Goal: Task Accomplishment & Management: Complete application form

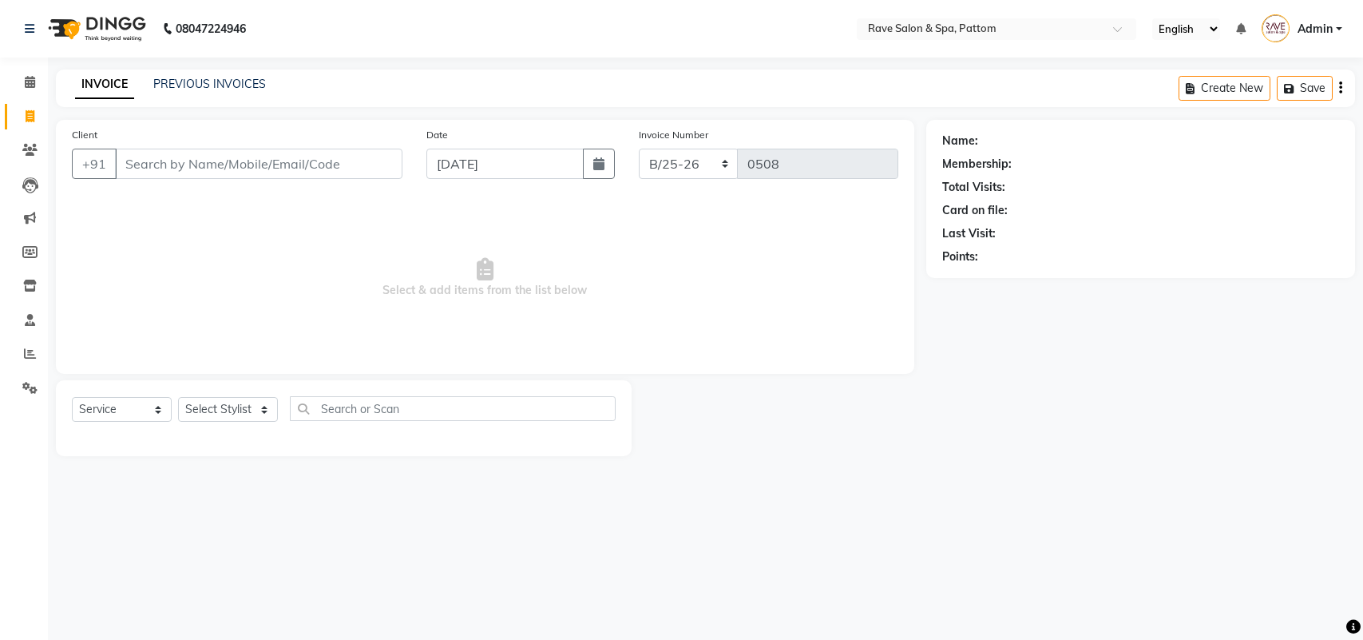
select select "service"
click at [220, 415] on select "Select Stylist Amal Amit Anand ANU Aravind ARUN Bhawana Bibek Bijay Rai Bipendr…" at bounding box center [228, 409] width 100 height 25
select select "16740"
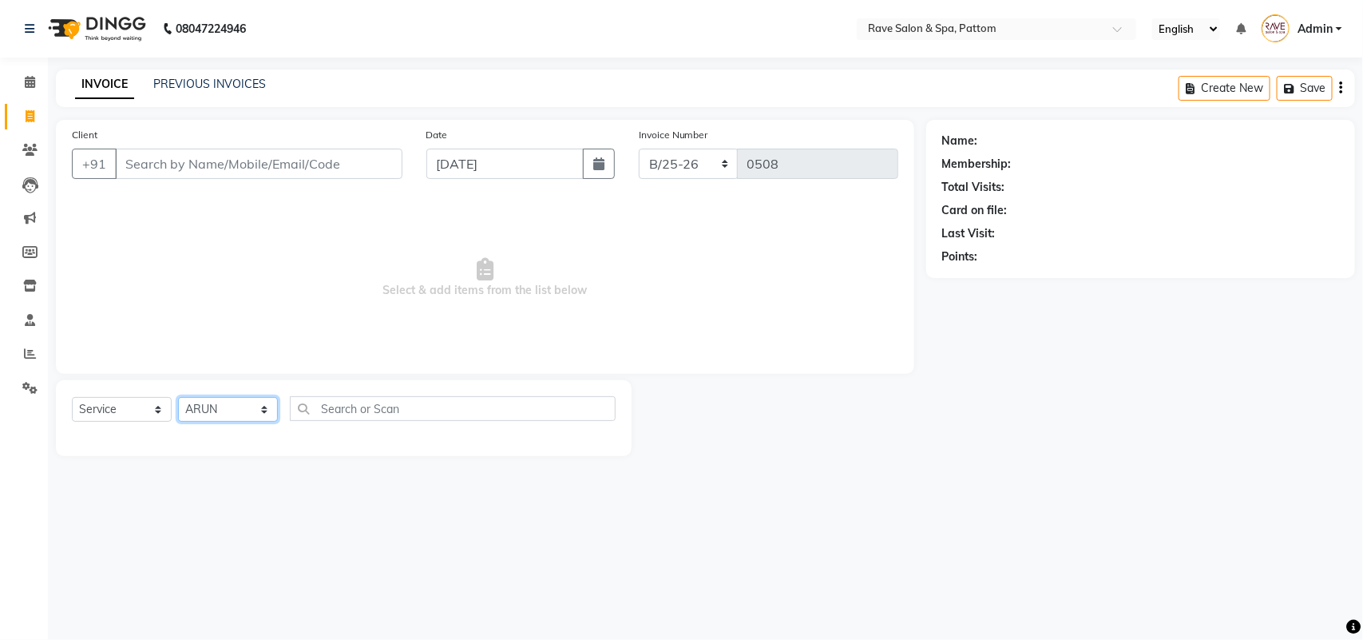
click at [178, 397] on select "Select Stylist Amal Amit Anand ANU Aravind ARUN Bhawana Bibek Bijay Rai Bipendr…" at bounding box center [228, 409] width 100 height 25
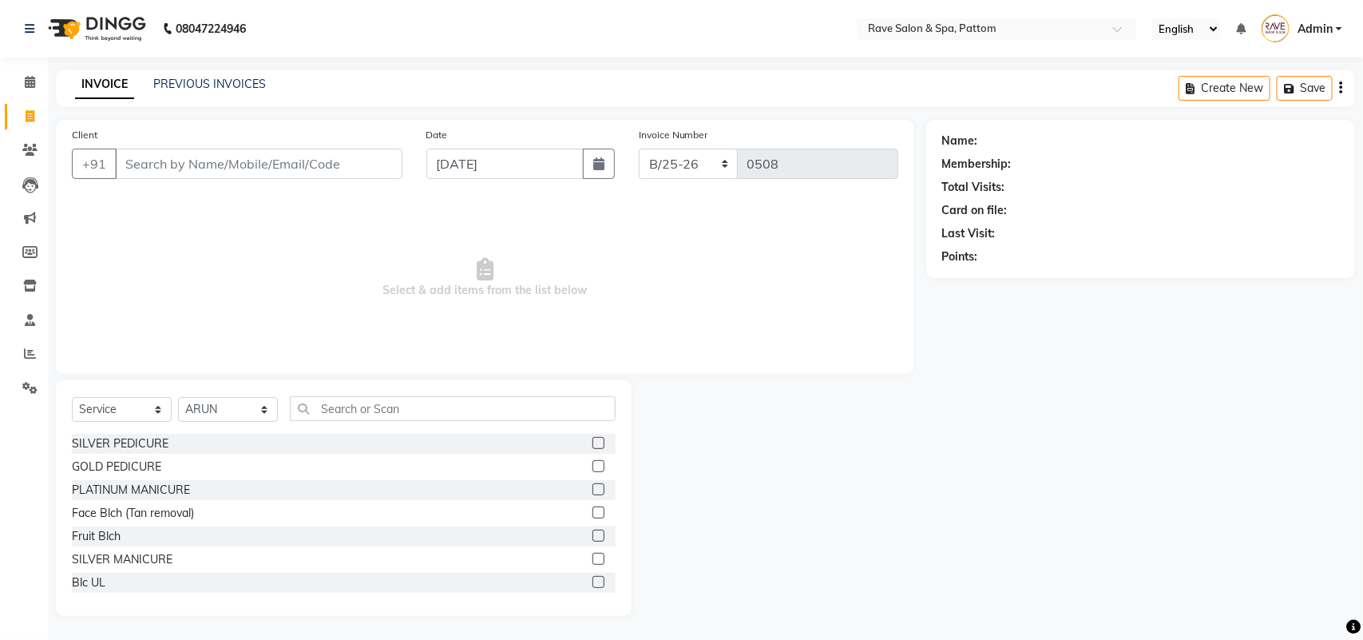
click at [354, 394] on div "Select Service Product Membership Package Voucher Prepaid Gift Card Select Styl…" at bounding box center [344, 498] width 576 height 236
click at [364, 404] on input "text" at bounding box center [453, 408] width 326 height 25
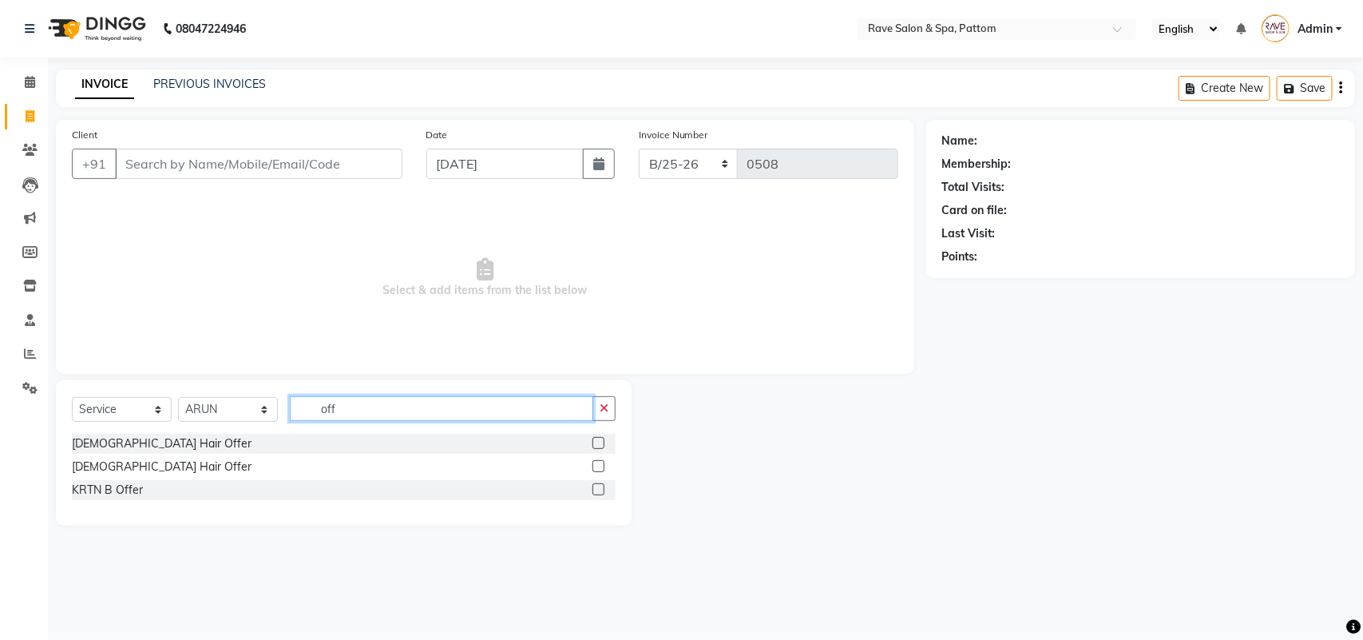
type input "off"
click at [601, 462] on label at bounding box center [599, 466] width 12 height 12
click at [601, 462] on input "checkbox" at bounding box center [598, 467] width 10 height 10
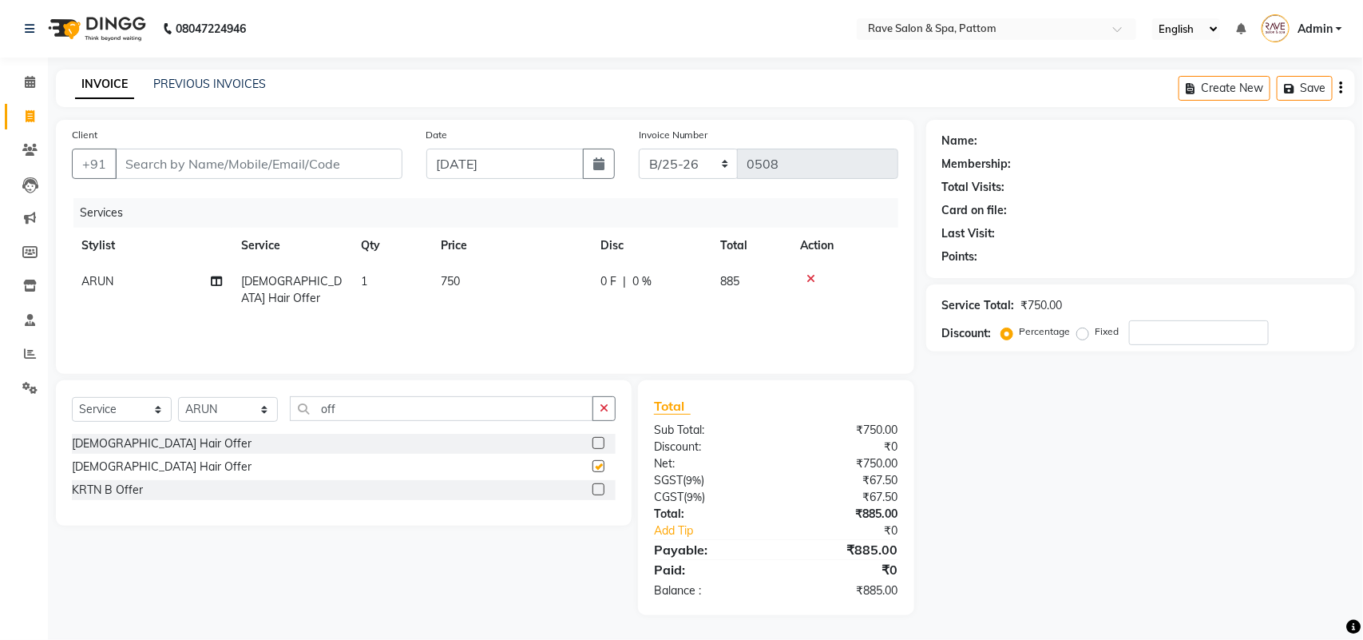
checkbox input "false"
click at [297, 164] on input "Client" at bounding box center [259, 164] width 288 height 30
type input "A"
type input "0"
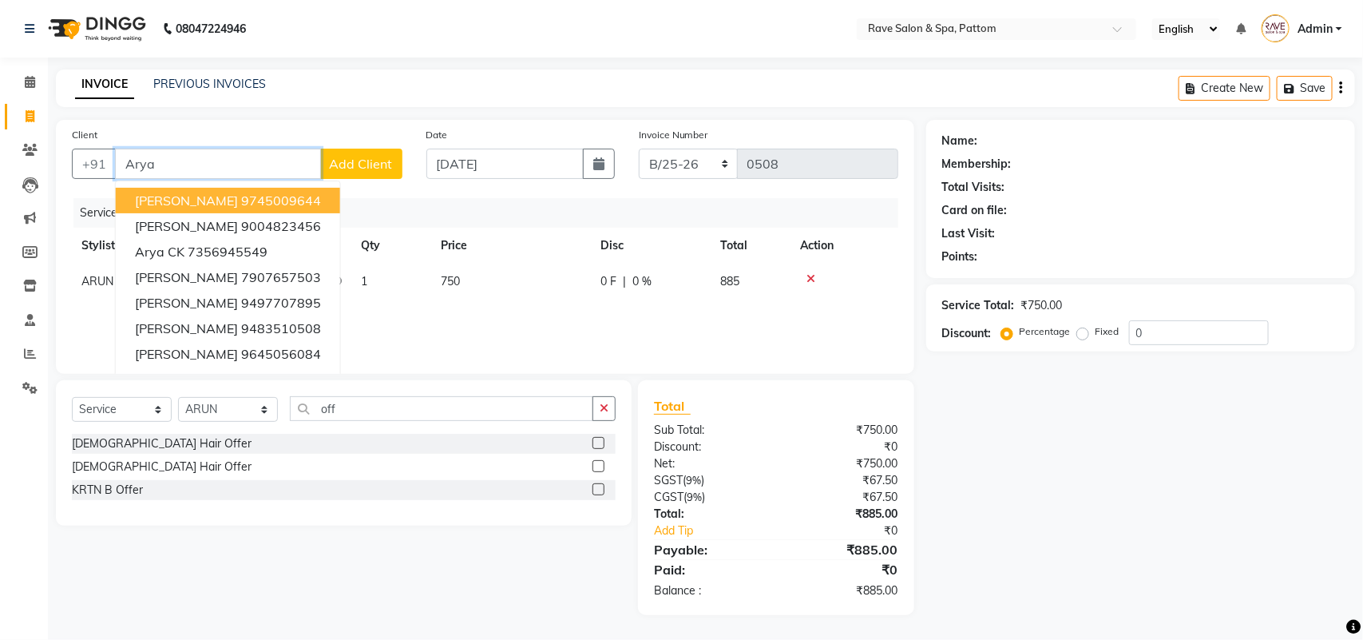
type input "Arya"
click at [367, 156] on span "Add Client" at bounding box center [361, 164] width 63 height 16
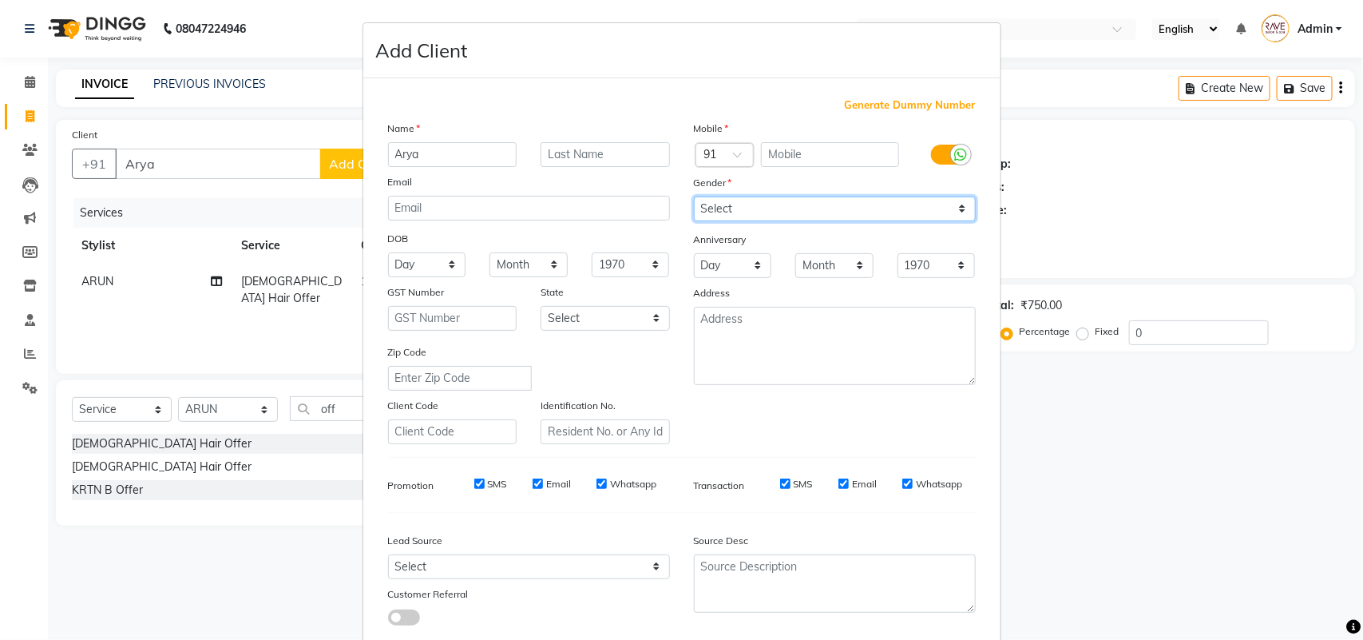
click at [700, 217] on select "Select Male Female Other Prefer Not To Say" at bounding box center [835, 208] width 282 height 25
select select "female"
click at [694, 196] on select "Select Male Female Other Prefer Not To Say" at bounding box center [835, 208] width 282 height 25
click at [771, 153] on input "text" at bounding box center [830, 154] width 138 height 25
type input "9"
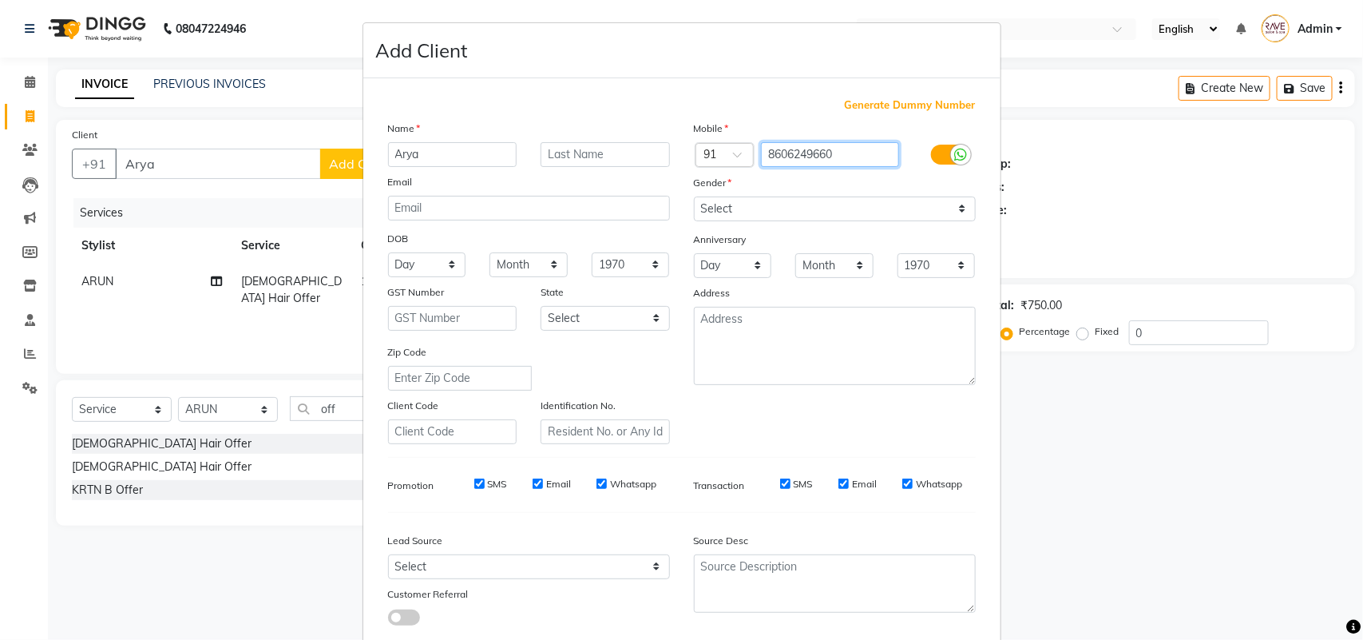
type input "8606249660"
click at [612, 158] on input "text" at bounding box center [605, 154] width 129 height 25
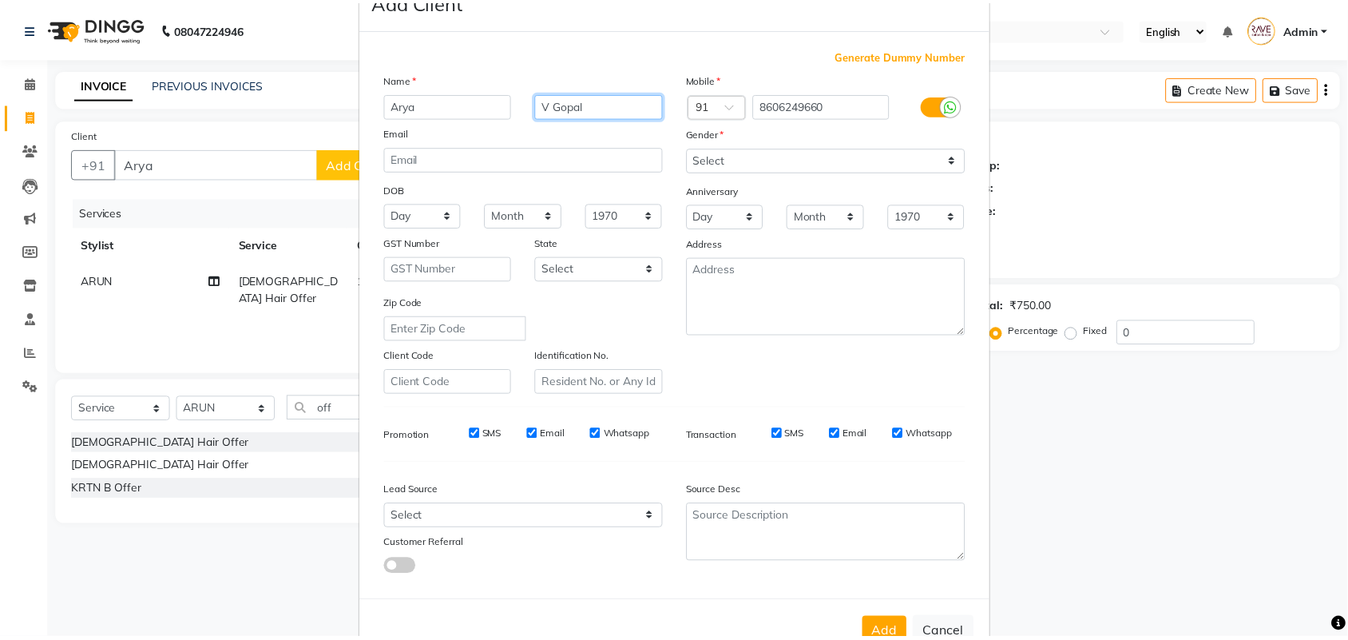
scroll to position [92, 0]
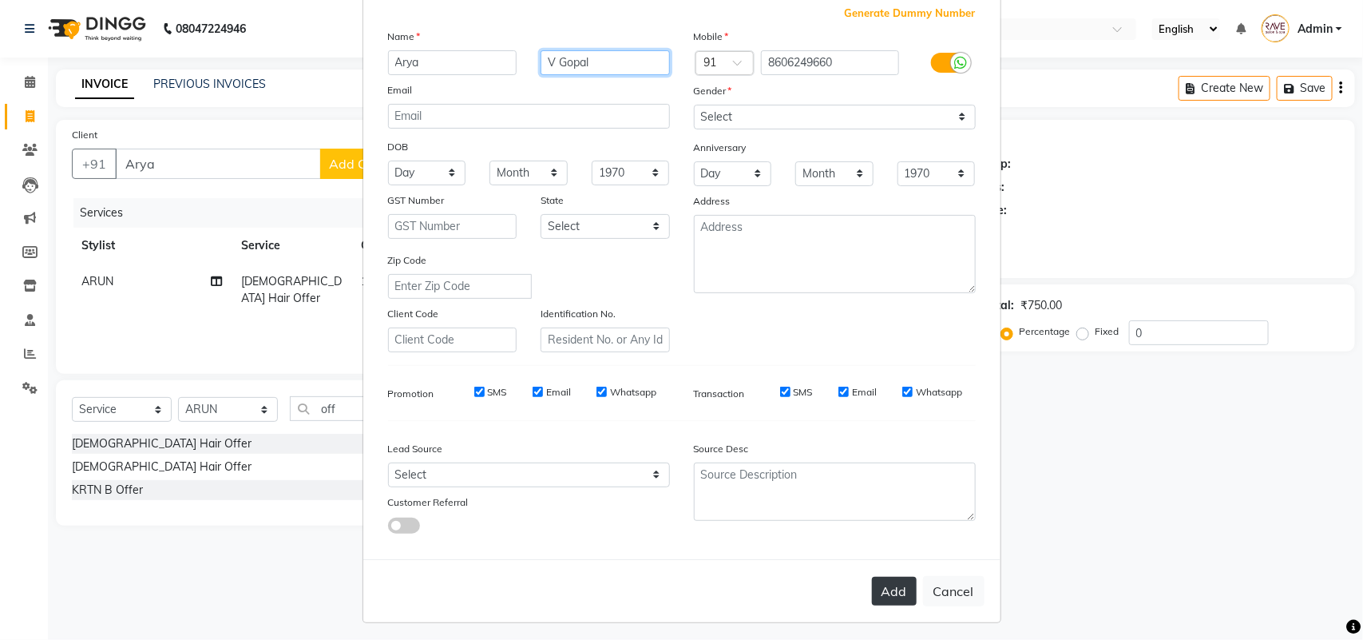
type input "V Gopal"
click at [895, 592] on button "Add" at bounding box center [894, 591] width 45 height 29
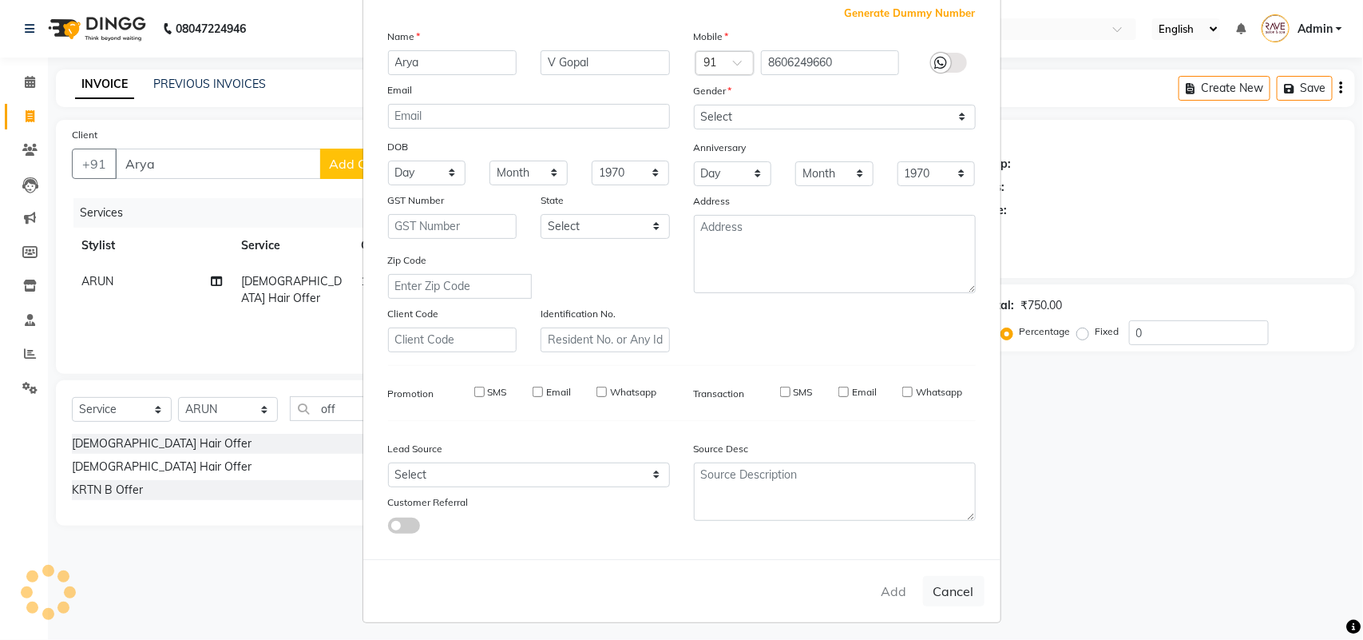
type input "8606249660"
select select
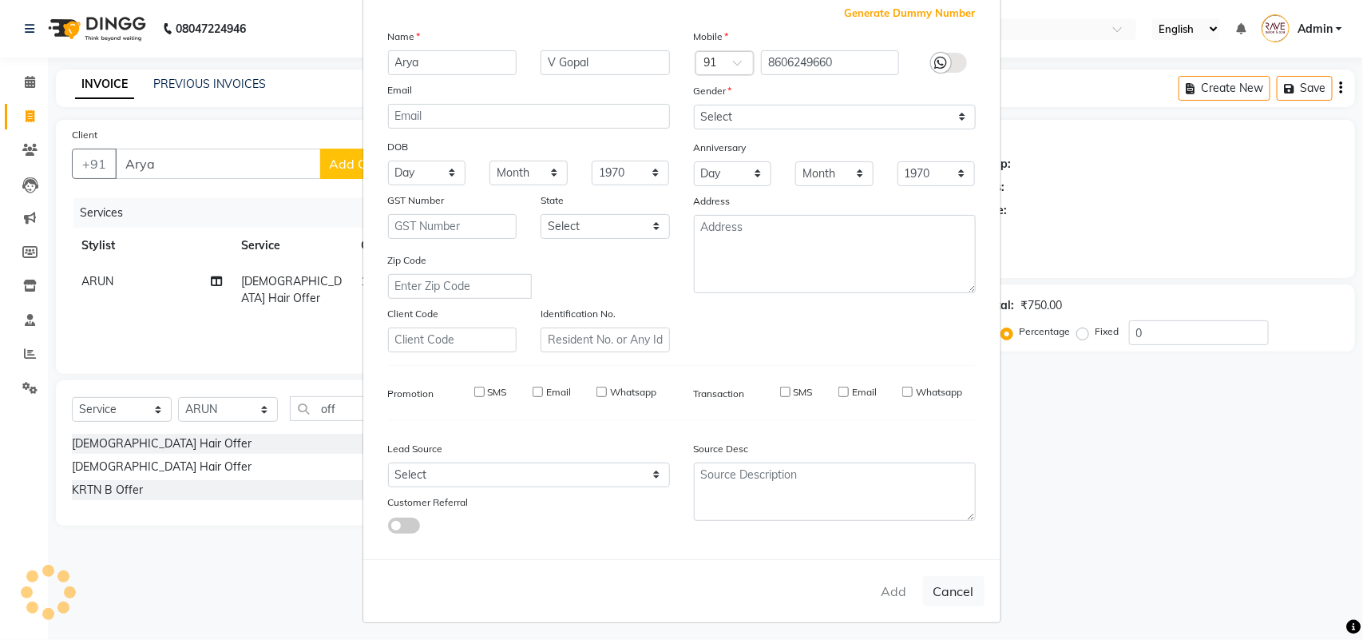
select select
checkbox input "false"
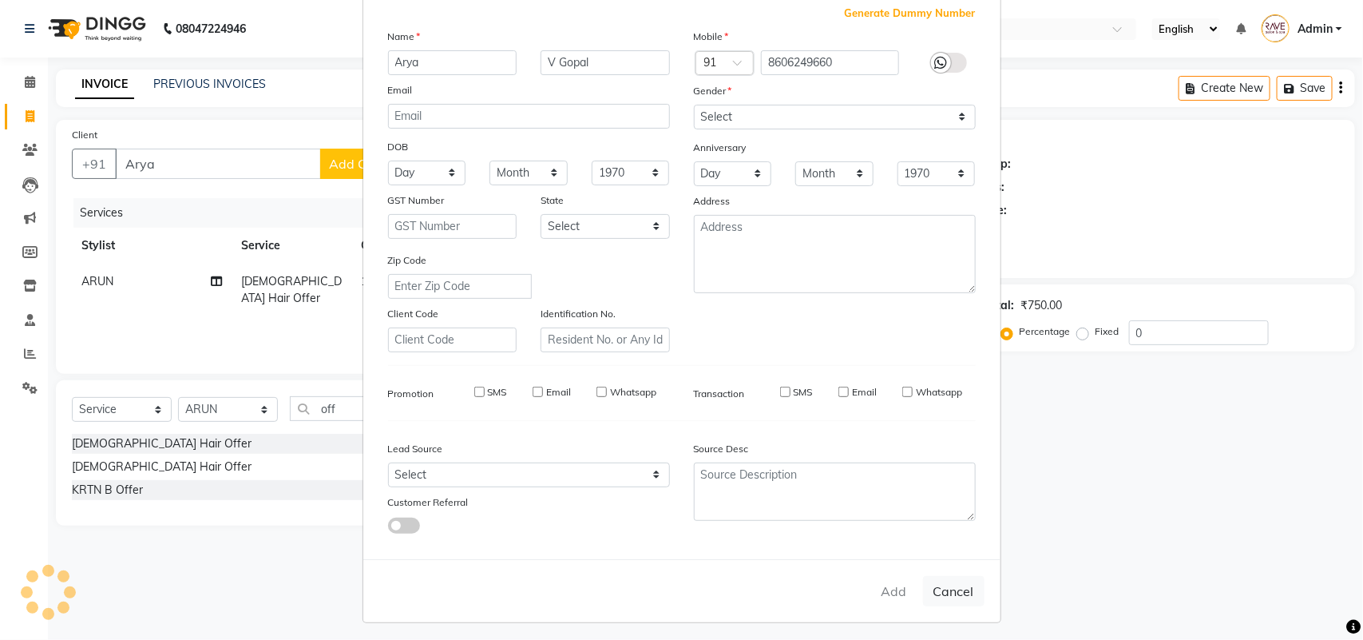
checkbox input "false"
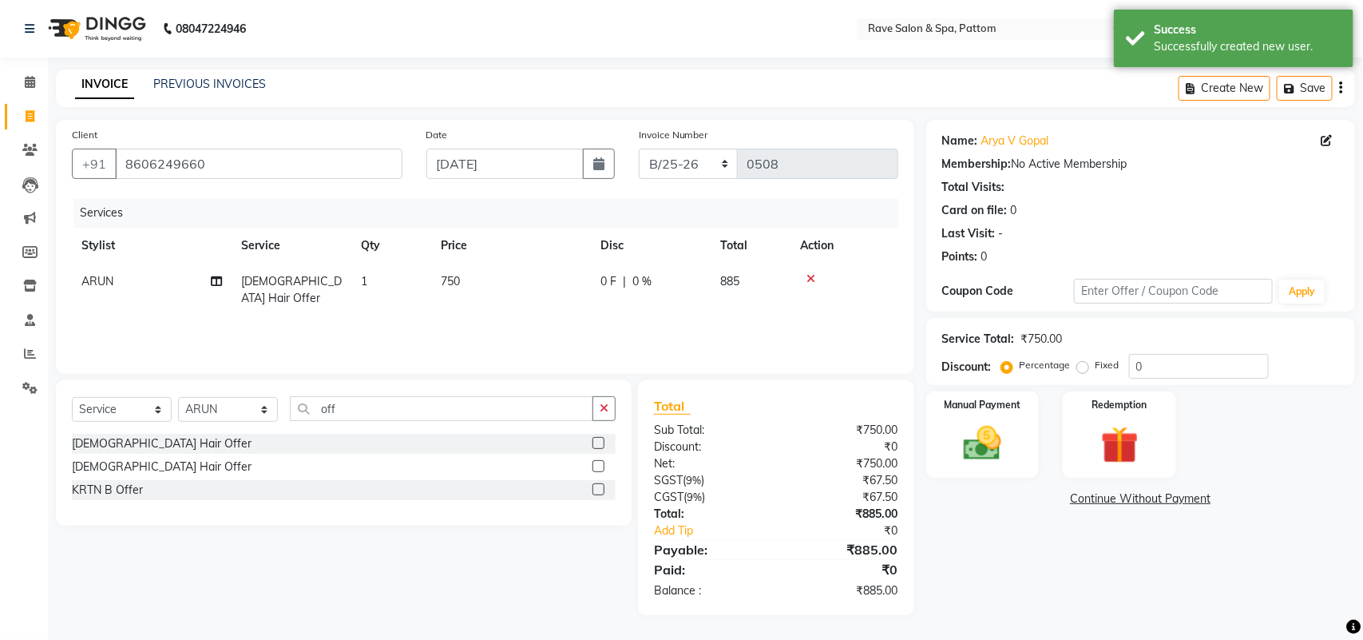
click at [1040, 422] on div "Manual Payment" at bounding box center [982, 434] width 113 height 86
